Goal: Navigation & Orientation: Understand site structure

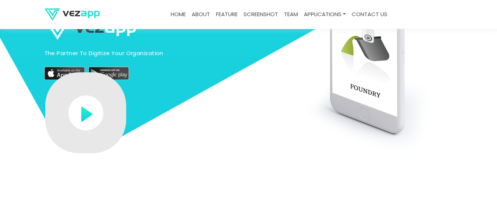
scroll to position [37, 0]
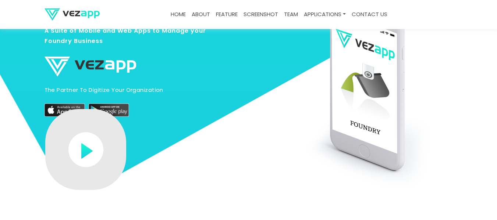
click at [88, 151] on img at bounding box center [85, 149] width 35 height 35
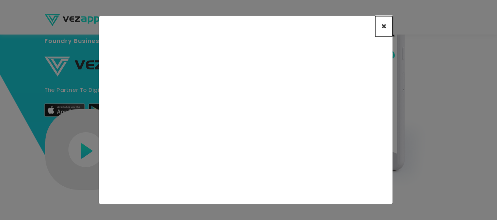
click at [383, 26] on span "×" at bounding box center [384, 26] width 6 height 12
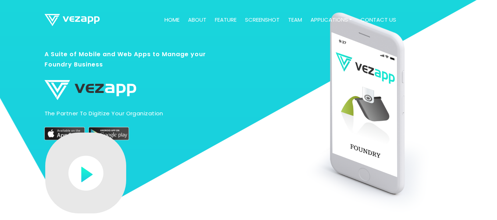
scroll to position [0, 0]
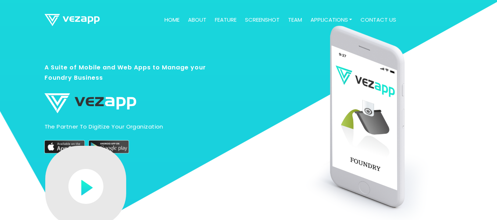
click at [172, 21] on link "Home" at bounding box center [171, 20] width 21 height 14
click at [197, 21] on link "about" at bounding box center [197, 20] width 24 height 14
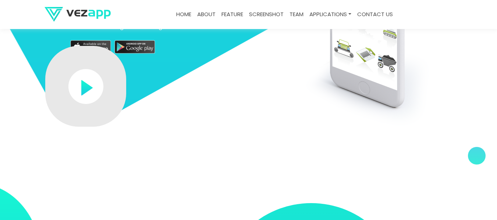
scroll to position [74, 0]
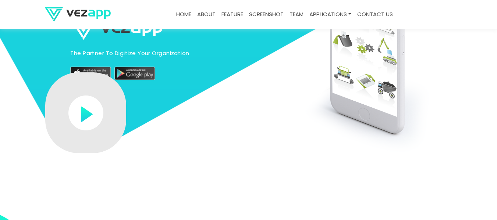
click at [232, 13] on link "feature" at bounding box center [232, 14] width 28 height 14
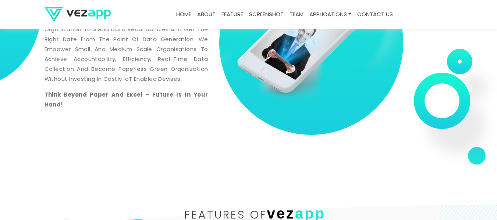
scroll to position [276, 0]
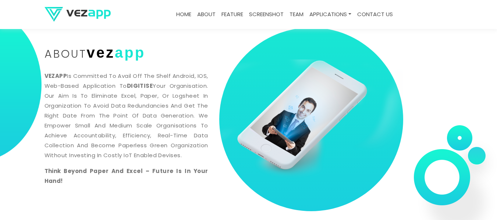
click at [266, 12] on link "screenshot" at bounding box center [266, 14] width 40 height 14
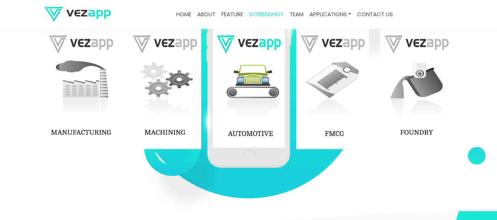
scroll to position [917, 0]
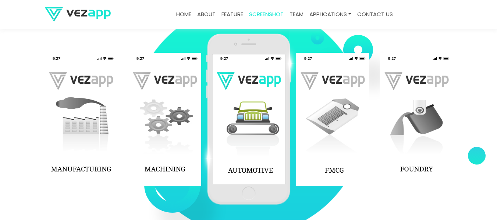
click at [422, 131] on img at bounding box center [416, 119] width 73 height 133
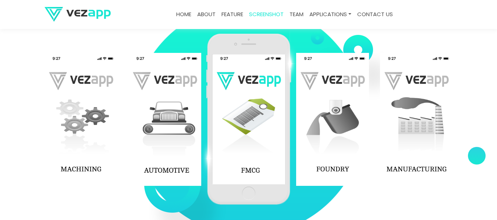
click at [422, 131] on img at bounding box center [416, 119] width 73 height 133
click at [328, 142] on img at bounding box center [332, 119] width 73 height 133
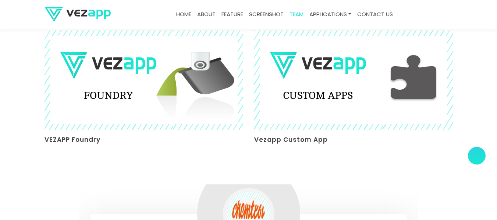
scroll to position [1469, 0]
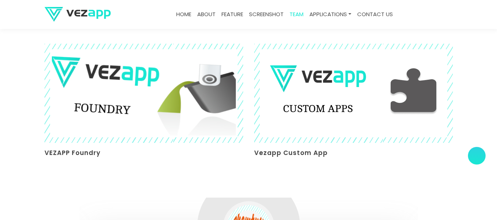
click at [145, 92] on img at bounding box center [143, 93] width 216 height 108
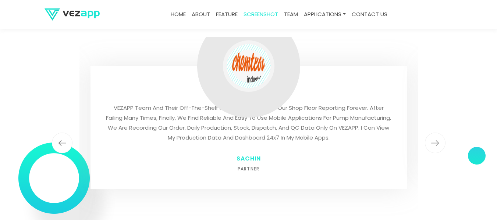
scroll to position [1792, 0]
